Goal: Task Accomplishment & Management: Use online tool/utility

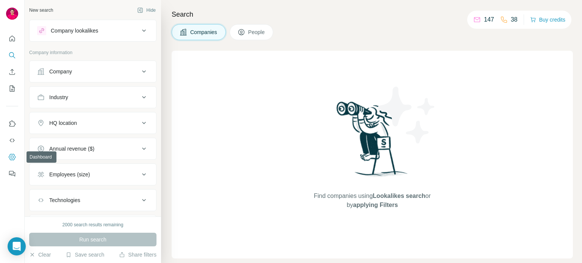
click at [15, 153] on icon "Dashboard" at bounding box center [12, 157] width 8 height 8
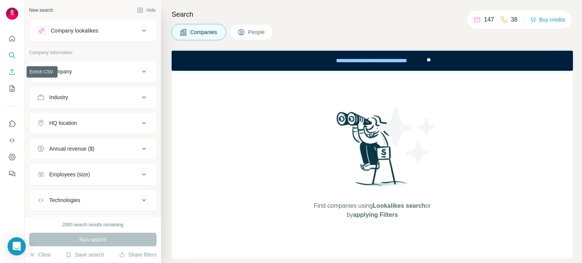
click at [11, 76] on button "Enrich CSV" at bounding box center [12, 72] width 12 height 14
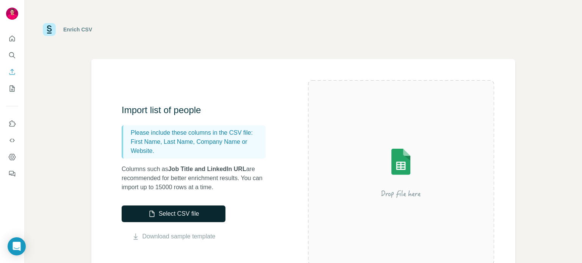
click at [166, 210] on button "Select CSV file" at bounding box center [174, 214] width 104 height 17
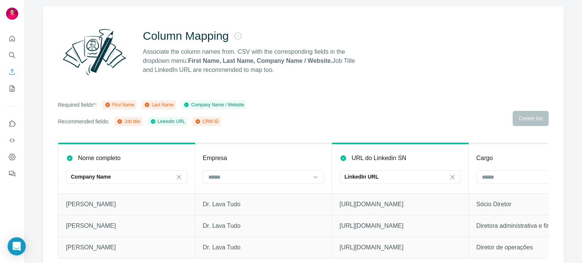
scroll to position [58, 0]
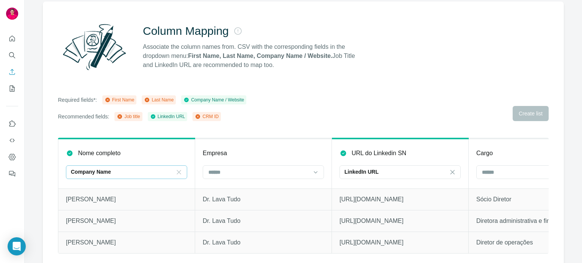
click at [177, 171] on icon at bounding box center [179, 173] width 8 height 8
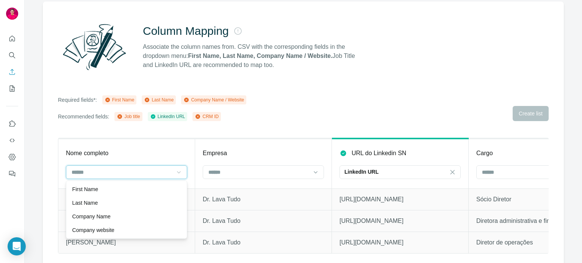
scroll to position [0, 0]
click at [216, 174] on input at bounding box center [259, 172] width 102 height 8
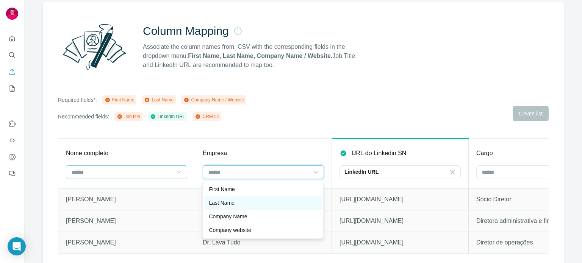
scroll to position [7, 0]
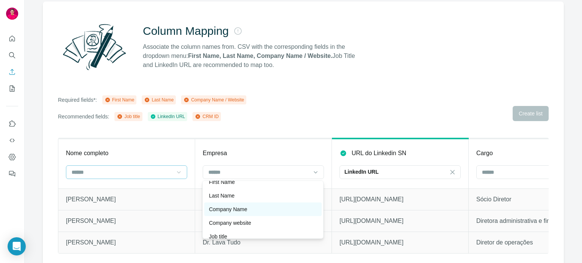
click at [233, 208] on p "Company Name" at bounding box center [228, 210] width 38 height 8
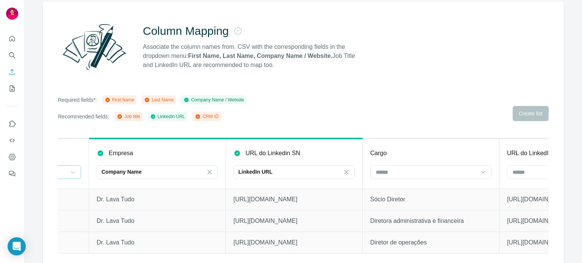
scroll to position [0, 109]
click at [344, 174] on icon at bounding box center [343, 172] width 4 height 4
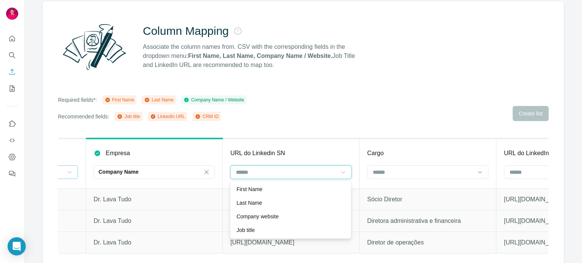
scroll to position [0, 0]
click at [384, 174] on input at bounding box center [423, 172] width 102 height 8
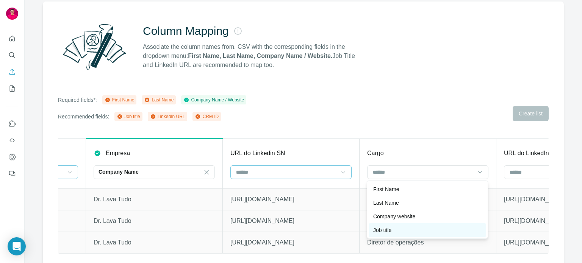
click at [391, 227] on p "Job title" at bounding box center [382, 231] width 18 height 8
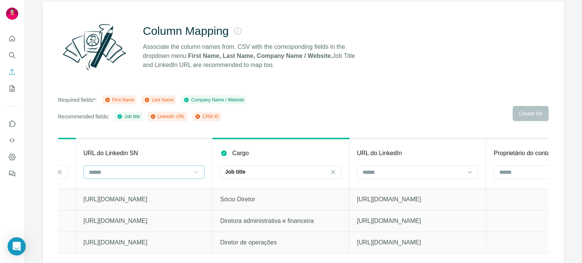
scroll to position [0, 257]
click at [374, 169] on input at bounding box center [412, 172] width 102 height 8
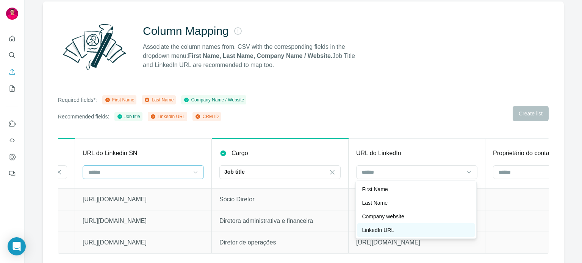
click at [389, 228] on p "LinkedIn URL" at bounding box center [378, 231] width 32 height 8
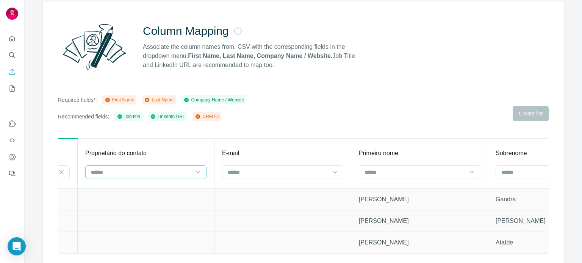
scroll to position [0, 691]
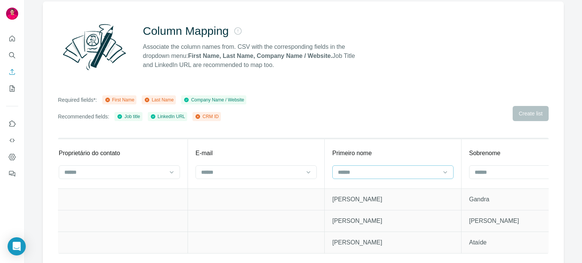
click at [402, 171] on input at bounding box center [388, 172] width 102 height 8
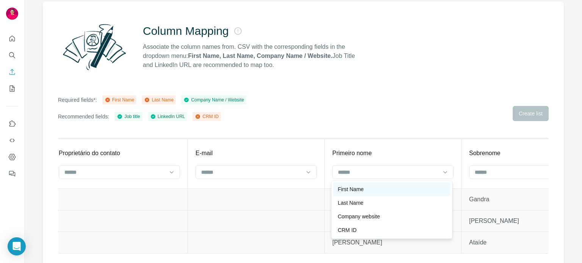
click at [392, 186] on div "First Name" at bounding box center [392, 190] width 108 height 8
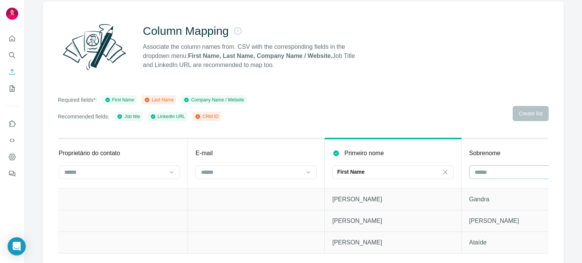
click at [510, 175] on input at bounding box center [525, 172] width 102 height 8
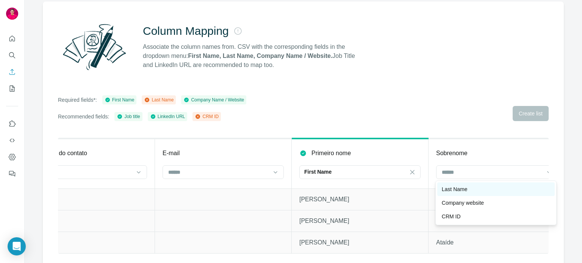
click at [474, 192] on div "Last Name" at bounding box center [496, 190] width 108 height 8
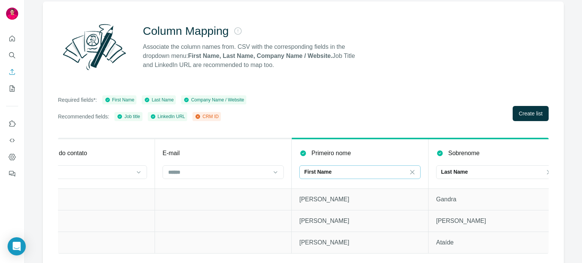
scroll to position [0, 746]
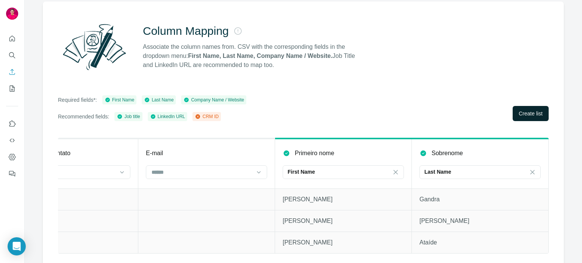
click at [513, 120] on button "Create list" at bounding box center [531, 113] width 36 height 15
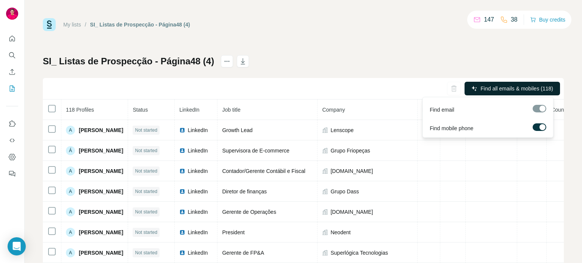
click at [502, 85] on span "Find all emails & mobiles (118)" at bounding box center [516, 89] width 72 height 8
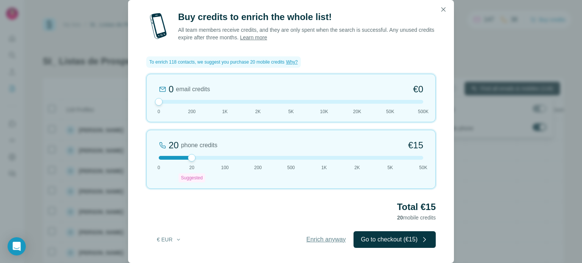
click at [309, 239] on span "Enrich anyway" at bounding box center [325, 239] width 39 height 9
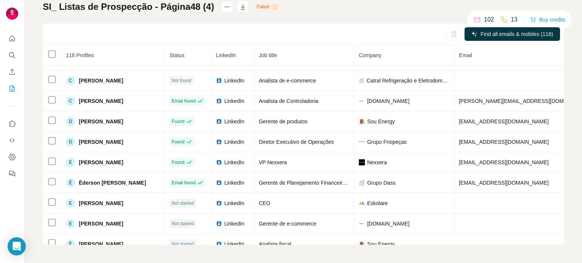
scroll to position [652, 0]
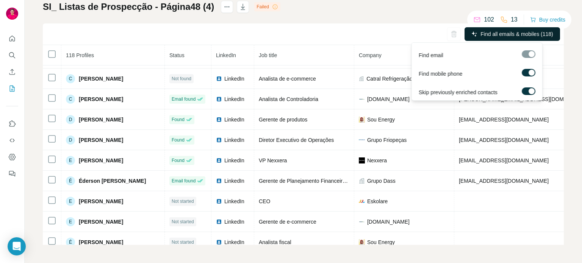
click at [468, 38] on button "Find all emails & mobiles (118)" at bounding box center [511, 34] width 95 height 14
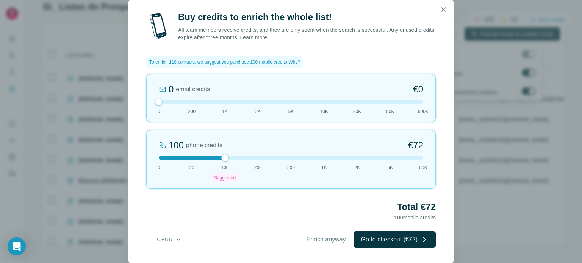
click at [323, 242] on span "Enrich anyway" at bounding box center [325, 239] width 39 height 9
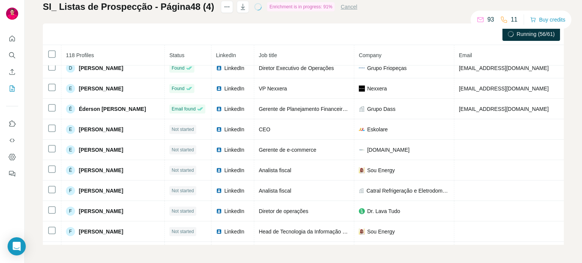
scroll to position [729, 0]
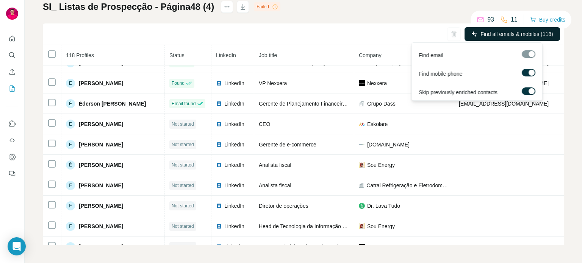
click at [473, 39] on button "Find all emails & mobiles (118)" at bounding box center [511, 34] width 95 height 14
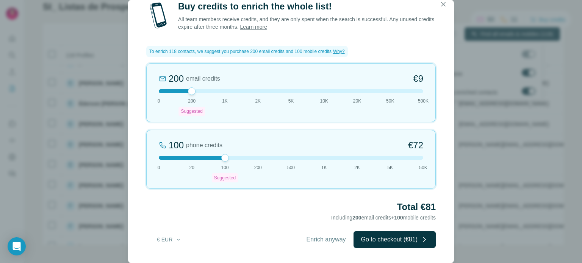
click at [311, 238] on span "Enrich anyway" at bounding box center [325, 239] width 39 height 9
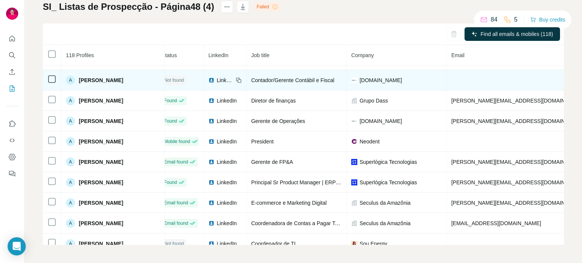
scroll to position [9, 8]
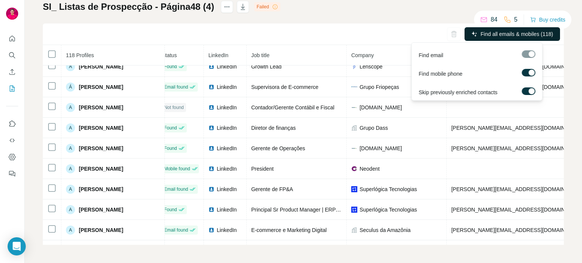
click at [486, 34] on span "Find all emails & mobiles (118)" at bounding box center [516, 34] width 72 height 8
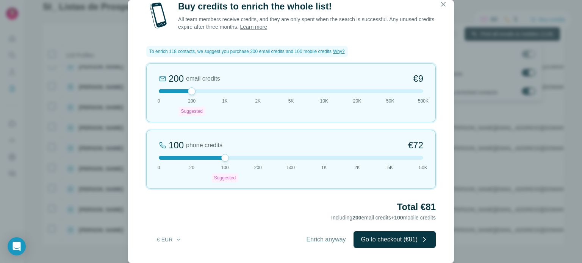
click at [308, 242] on span "Enrich anyway" at bounding box center [325, 239] width 39 height 9
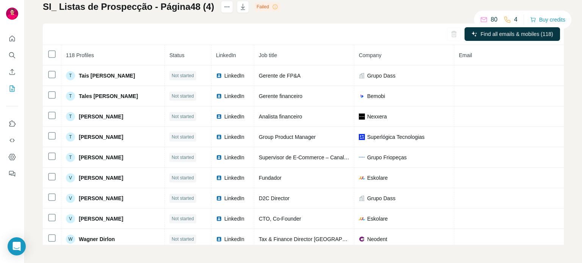
scroll to position [2220, 0]
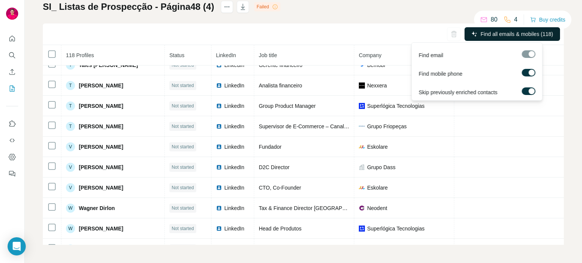
click at [513, 35] on span "Find all emails & mobiles (118)" at bounding box center [516, 34] width 72 height 8
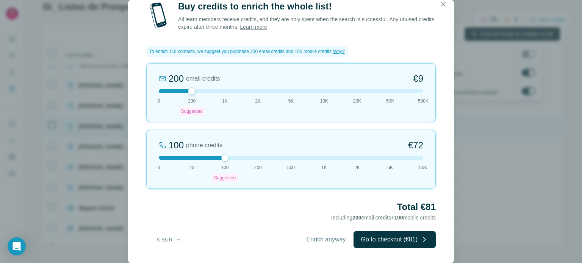
click at [313, 242] on span "Enrich anyway" at bounding box center [325, 239] width 39 height 9
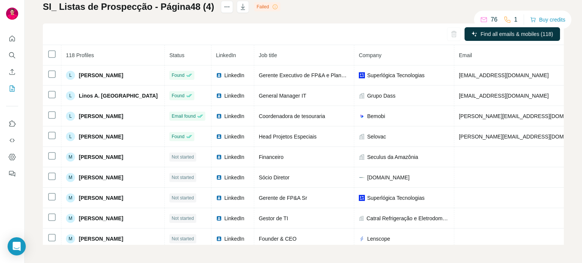
scroll to position [1398, 0]
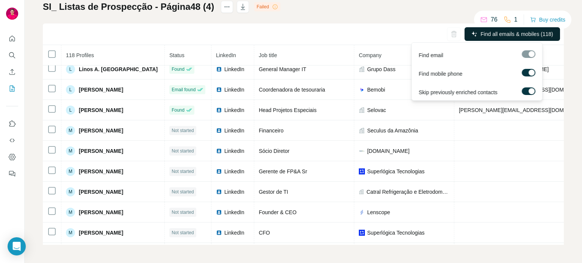
click at [489, 34] on span "Find all emails & mobiles (118)" at bounding box center [516, 34] width 72 height 8
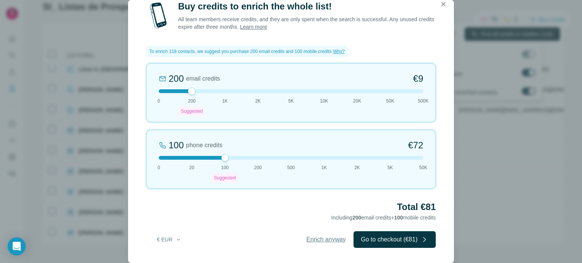
click at [312, 239] on span "Enrich anyway" at bounding box center [325, 239] width 39 height 9
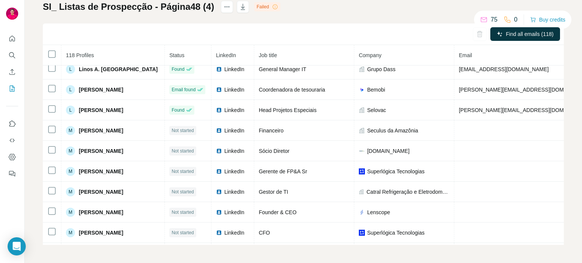
click at [318, 56] on th "Job title" at bounding box center [304, 55] width 100 height 20
click at [239, 8] on icon "button" at bounding box center [243, 7] width 8 height 8
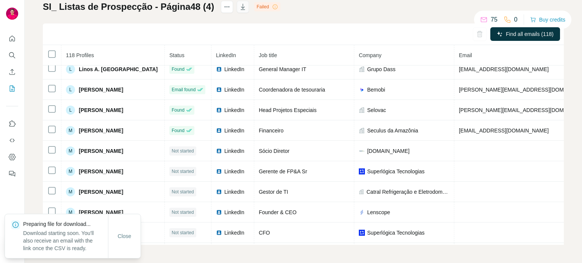
click at [241, 8] on icon "button" at bounding box center [243, 7] width 4 height 2
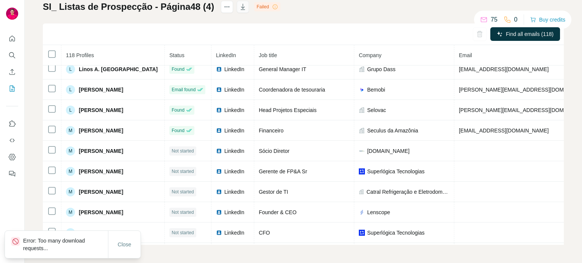
click at [239, 10] on icon "button" at bounding box center [243, 7] width 8 height 8
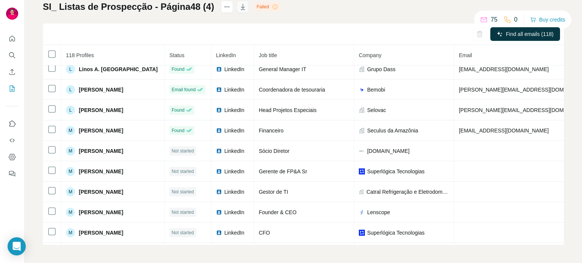
click at [242, 9] on icon "button" at bounding box center [243, 7] width 8 height 8
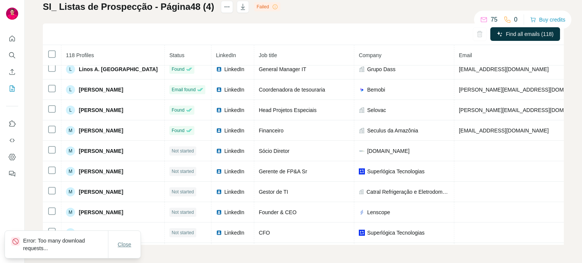
click at [130, 244] on span "Close" at bounding box center [125, 245] width 14 height 8
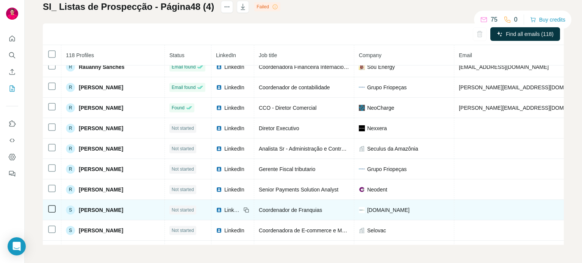
scroll to position [2220, 0]
